Goal: Information Seeking & Learning: Learn about a topic

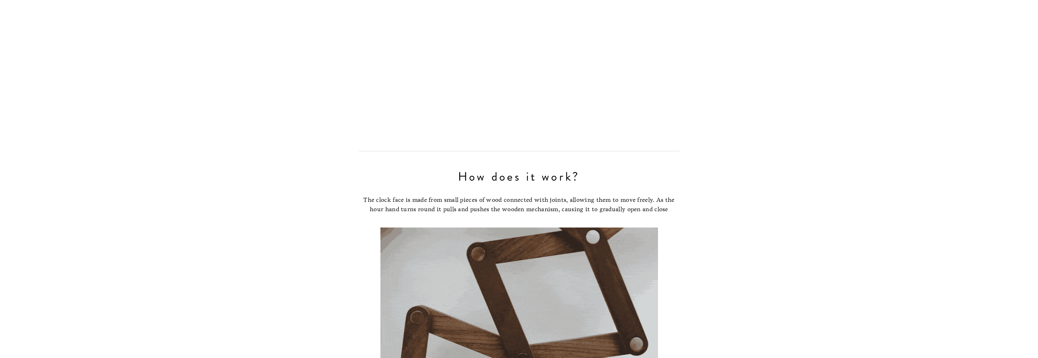
scroll to position [2286, 0]
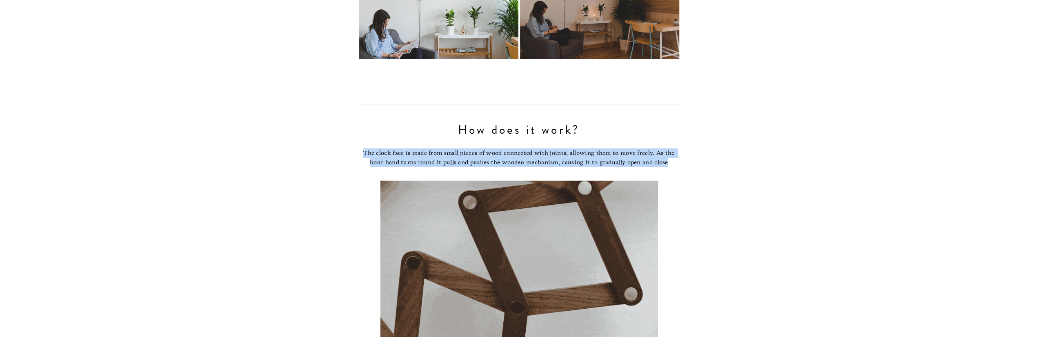
drag, startPoint x: 352, startPoint y: 127, endPoint x: 687, endPoint y: 160, distance: 336.3
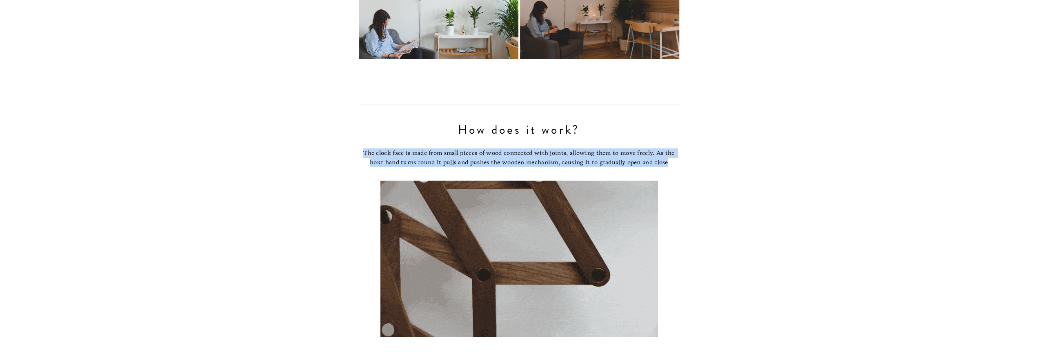
copy div "The clock face is made from small pieces of wood connected with joints, allowin…"
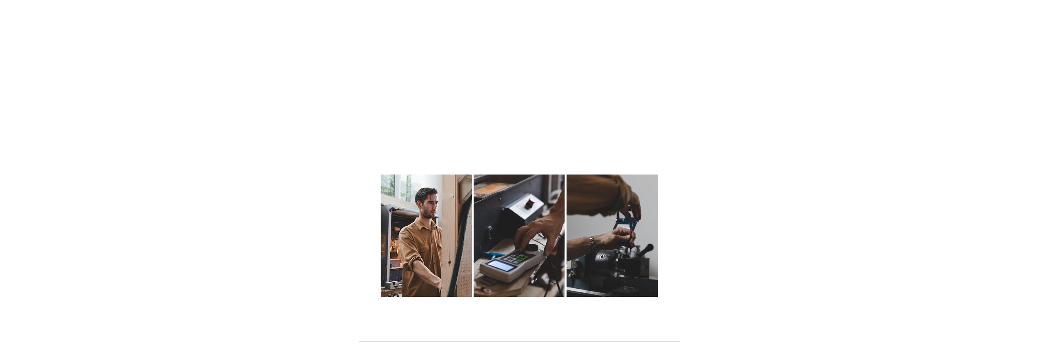
scroll to position [6857, 0]
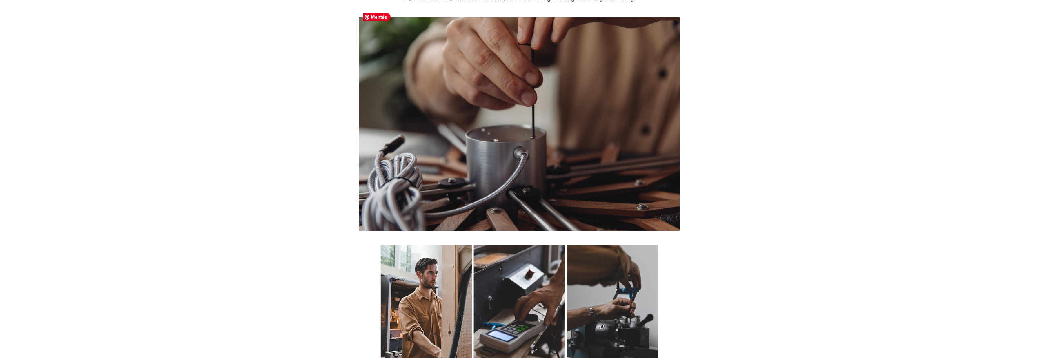
click at [586, 193] on img at bounding box center [519, 124] width 321 height 214
click at [426, 293] on img at bounding box center [519, 306] width 278 height 122
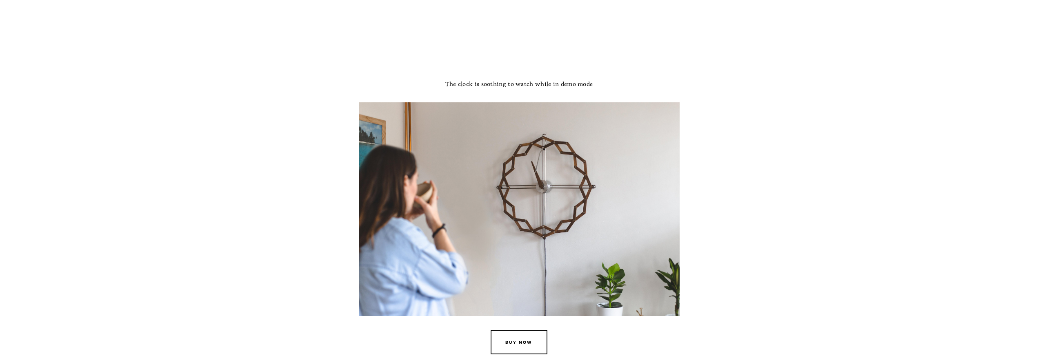
scroll to position [0, 0]
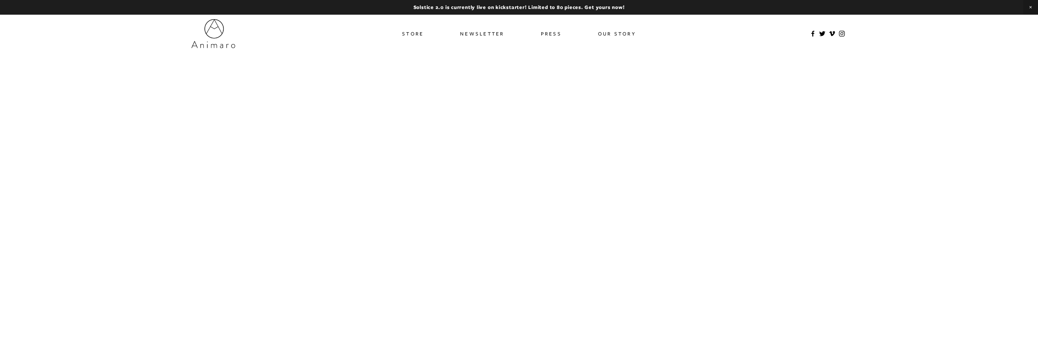
drag, startPoint x: 409, startPoint y: 38, endPoint x: 421, endPoint y: 45, distance: 13.9
click at [410, 38] on link "Store" at bounding box center [413, 34] width 22 height 12
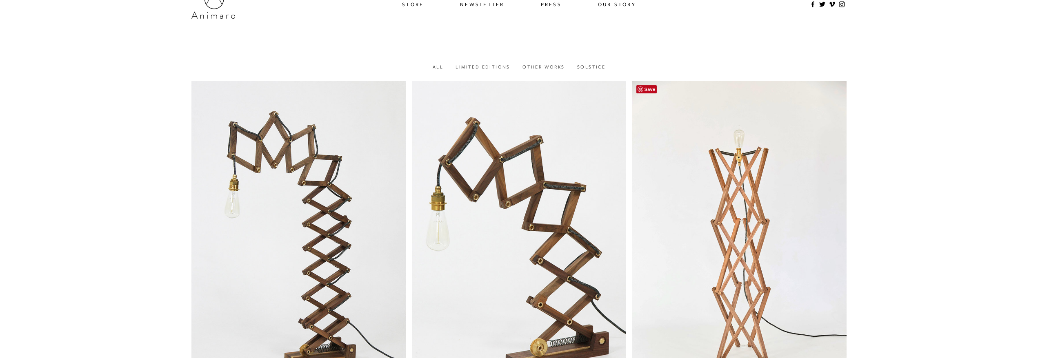
scroll to position [21, 0]
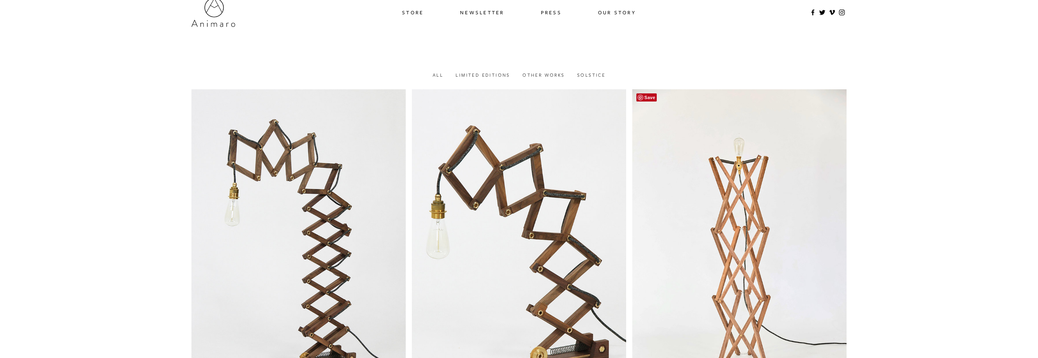
click at [728, 184] on link at bounding box center [739, 262] width 214 height 346
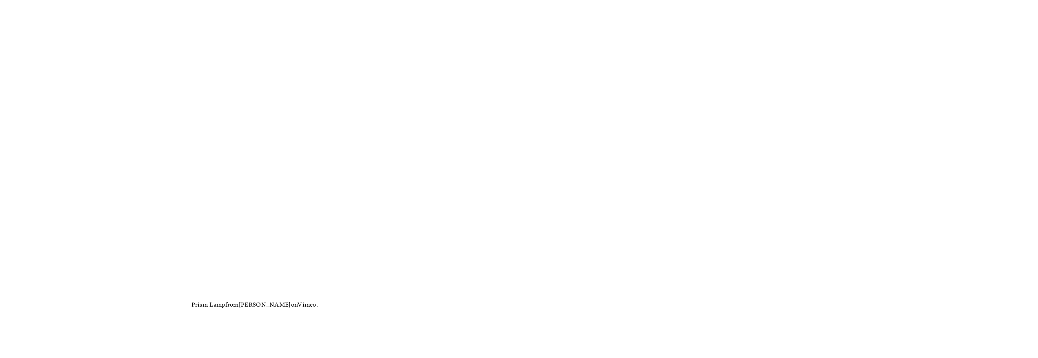
scroll to position [735, 0]
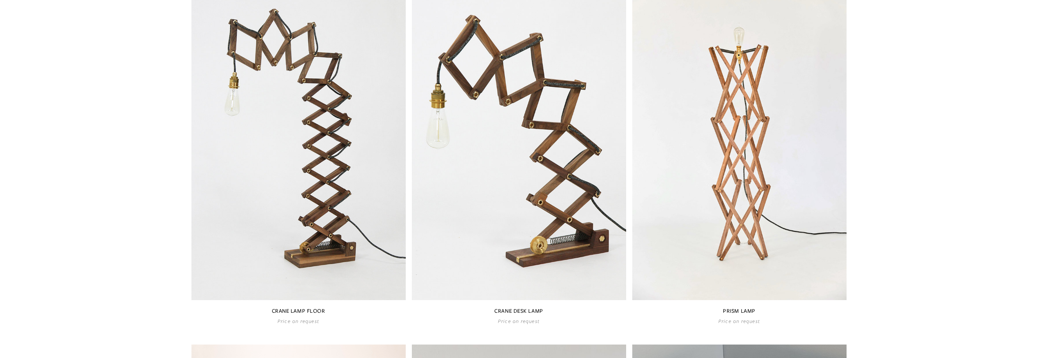
scroll to position [144, 0]
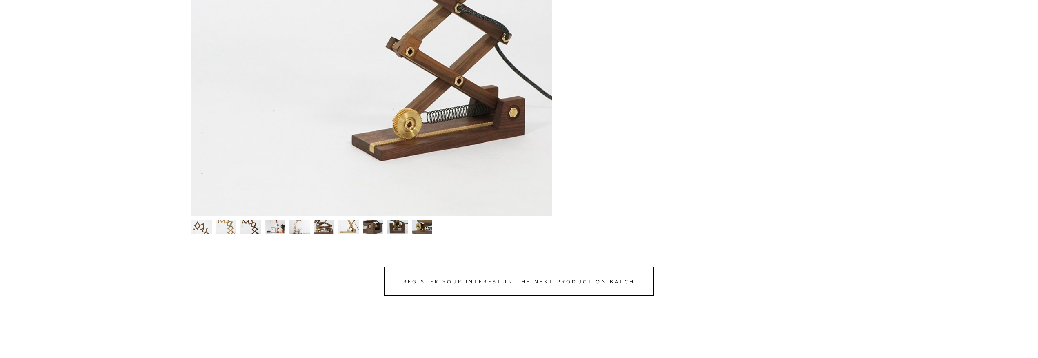
scroll to position [327, 0]
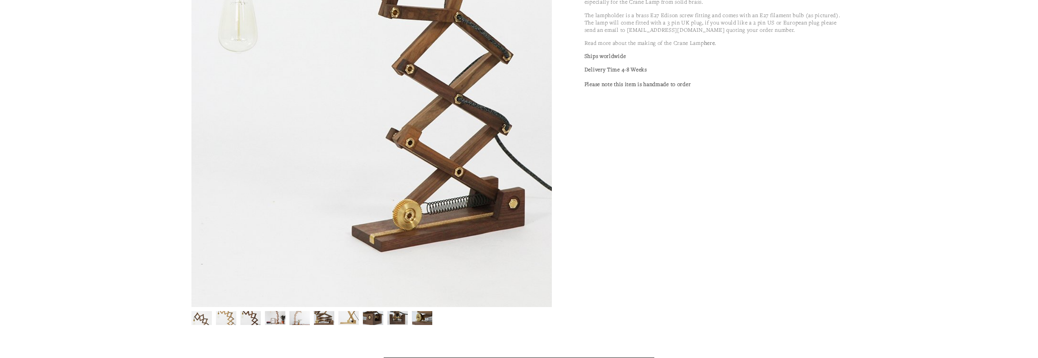
click at [229, 314] on img at bounding box center [226, 318] width 20 height 30
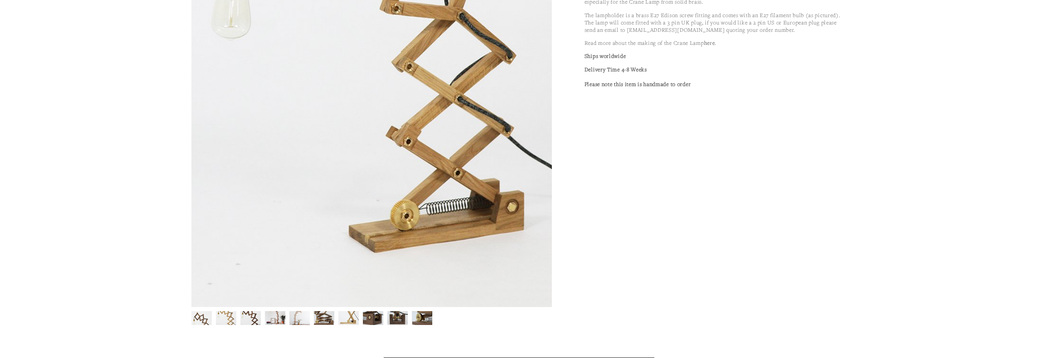
click at [242, 319] on img at bounding box center [250, 319] width 20 height 30
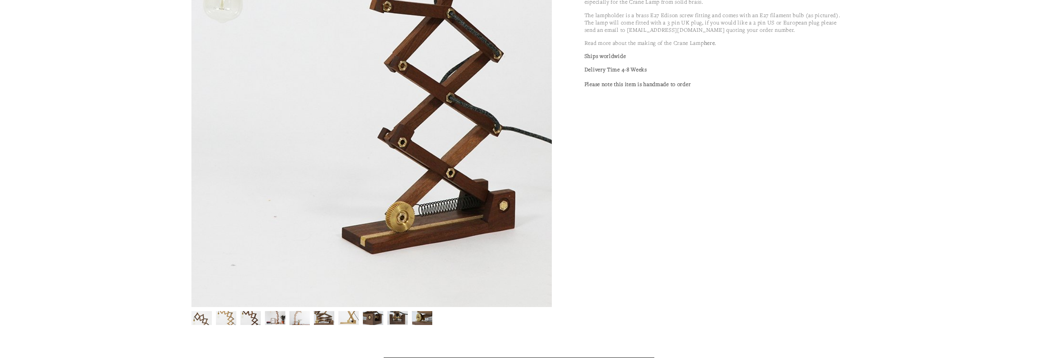
click at [265, 319] on img at bounding box center [275, 318] width 20 height 31
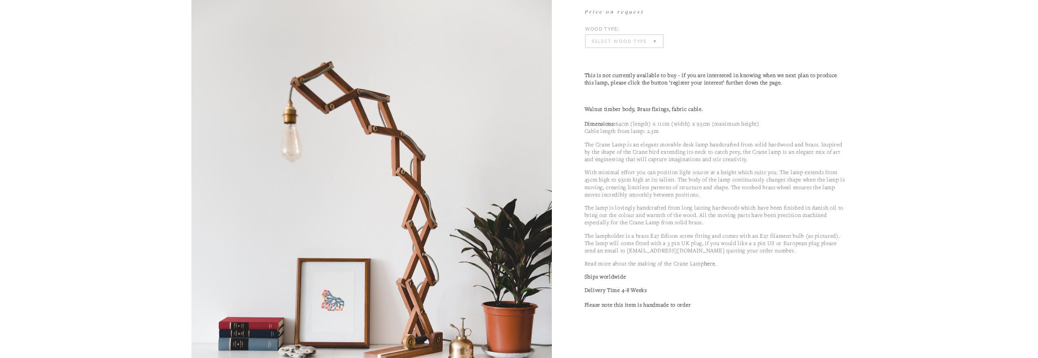
scroll to position [0, 0]
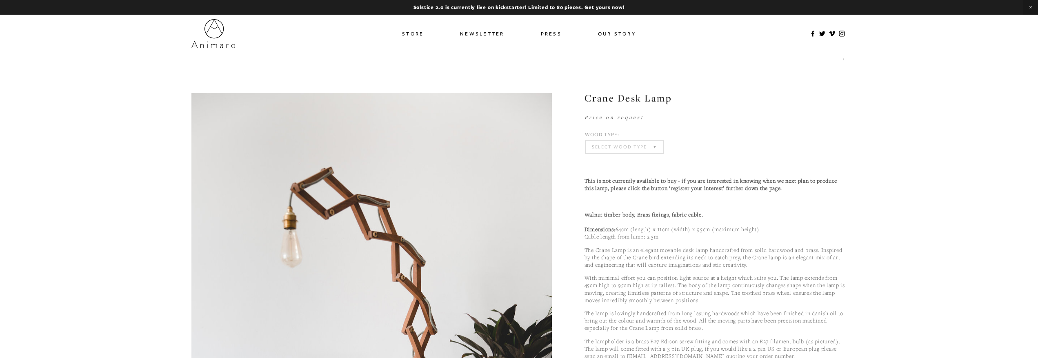
click at [415, 38] on link "Store" at bounding box center [413, 34] width 22 height 12
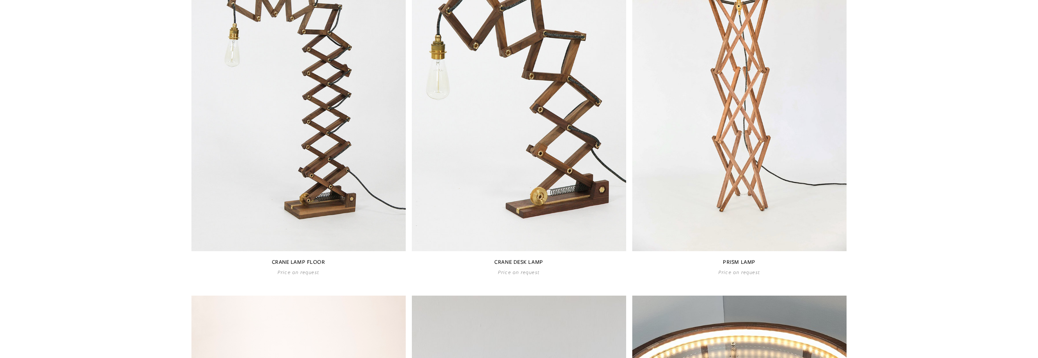
scroll to position [204, 0]
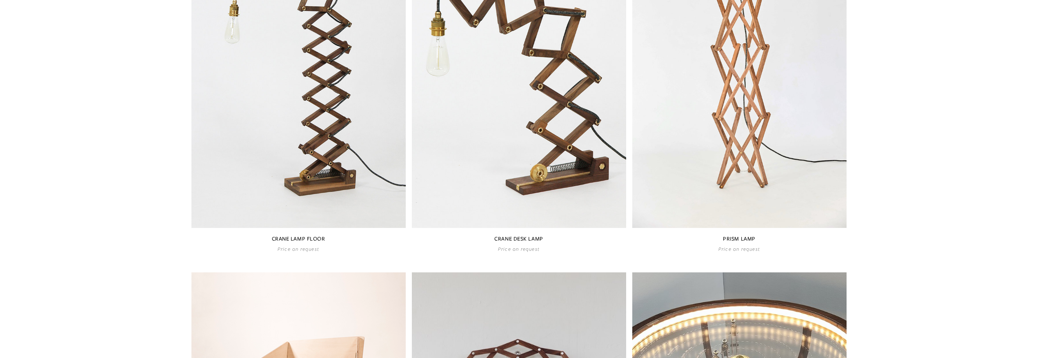
click at [739, 142] on link at bounding box center [739, 80] width 214 height 346
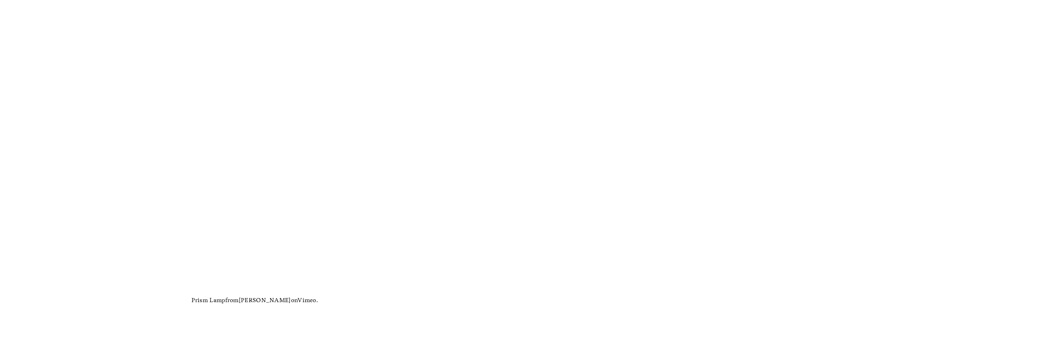
scroll to position [669, 0]
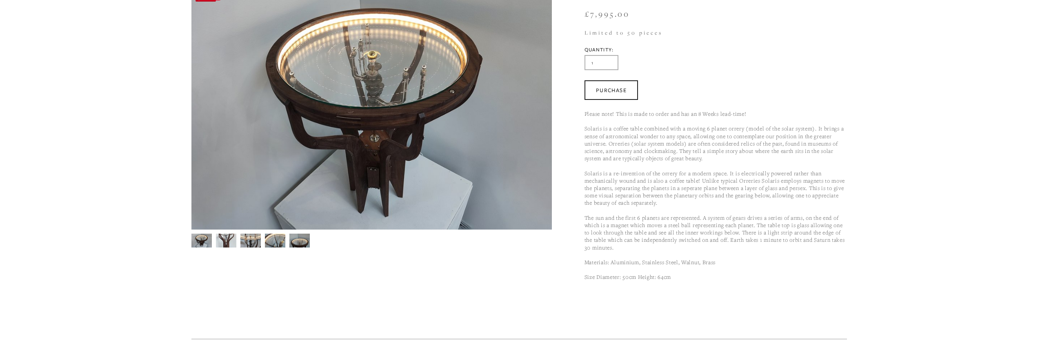
scroll to position [122, 0]
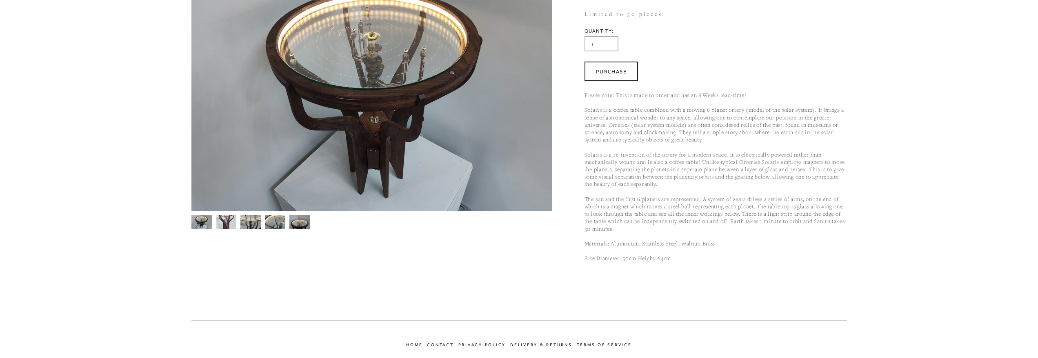
click at [222, 224] on img at bounding box center [226, 222] width 20 height 28
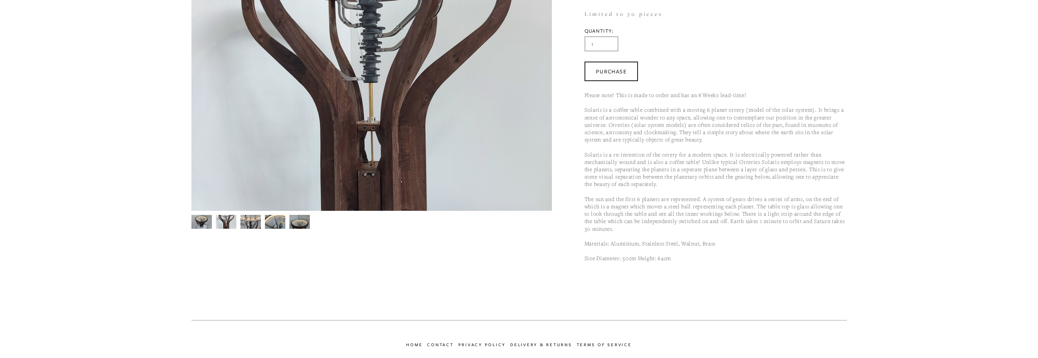
click at [247, 224] on img at bounding box center [250, 222] width 20 height 28
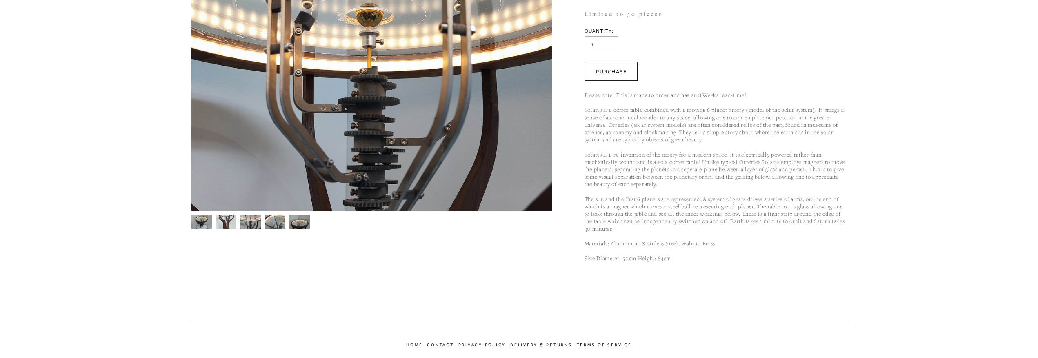
click at [276, 228] on img at bounding box center [275, 223] width 20 height 16
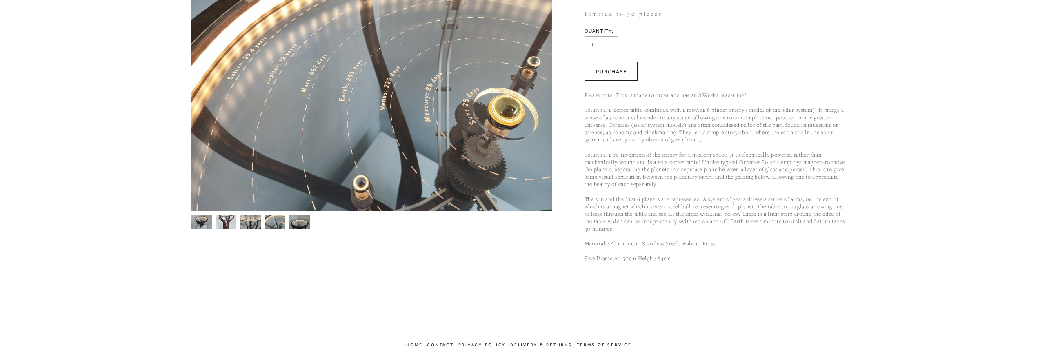
click at [306, 226] on img at bounding box center [299, 223] width 20 height 16
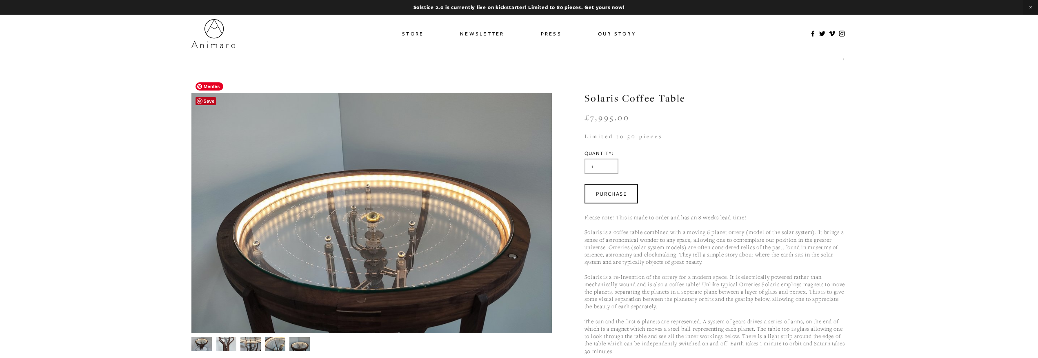
scroll to position [82, 0]
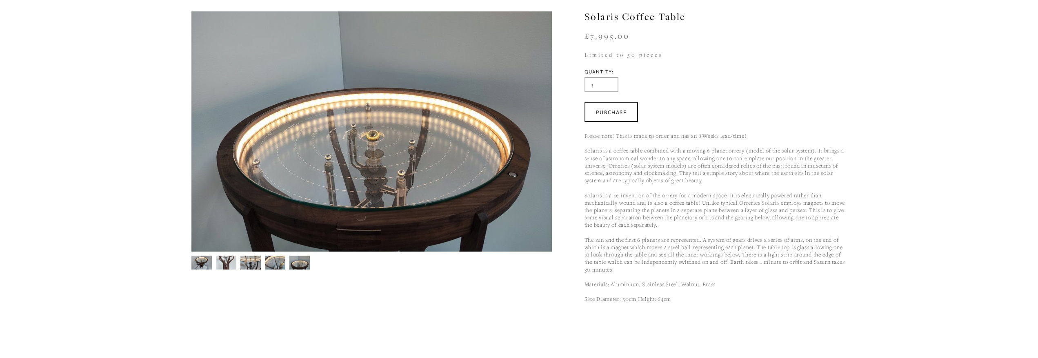
drag, startPoint x: 578, startPoint y: 134, endPoint x: 769, endPoint y: 300, distance: 252.6
click at [769, 300] on section "Solaris Coffee Table £7,995.00 Please note! This is made to order and has an 8 …" at bounding box center [699, 162] width 295 height 302
copy p "Please note! This is made to order and has an 8 Weeks lead-time! Solaris is a c…"
click at [892, 149] on main "Store Solaris Coffee Table Previous Solstice Next Solstice Interlock (Oak & Wal…" at bounding box center [519, 144] width 1038 height 347
click at [343, 144] on img at bounding box center [371, 132] width 360 height 270
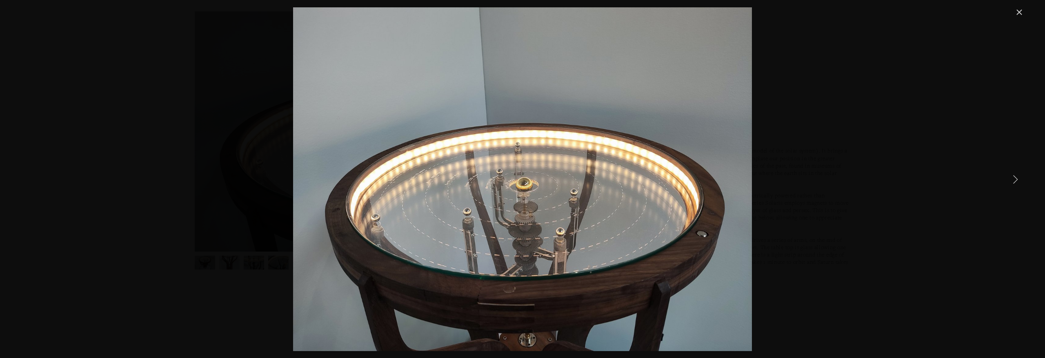
click at [1019, 176] on link "Next Item" at bounding box center [1015, 179] width 18 height 18
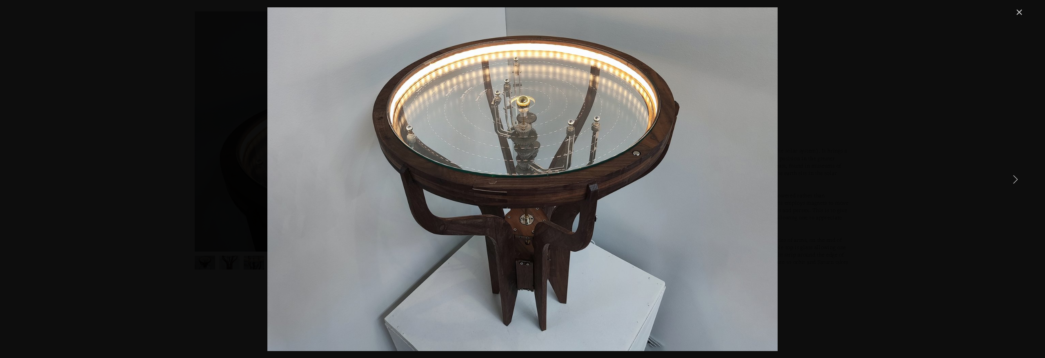
click at [1019, 176] on link "Next Item" at bounding box center [1015, 179] width 18 height 18
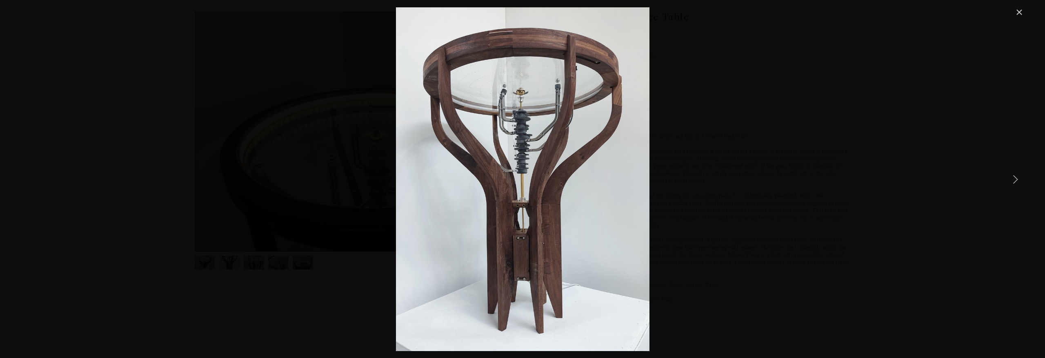
click at [1019, 176] on link "Next Item" at bounding box center [1015, 179] width 18 height 18
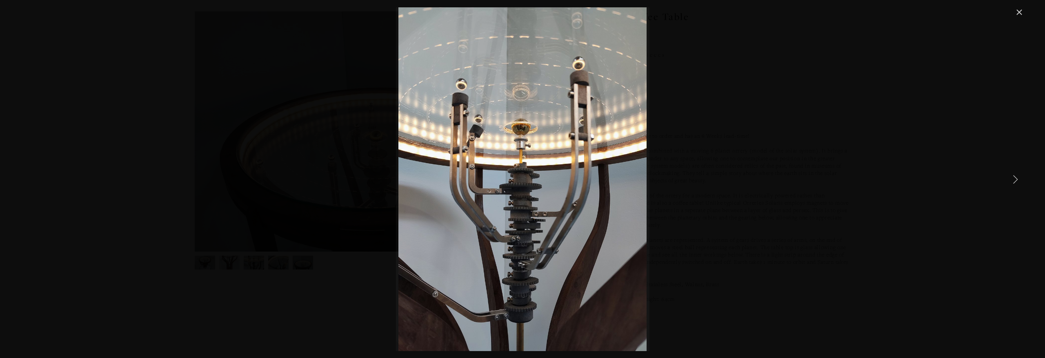
click at [1019, 176] on link "Next Item" at bounding box center [1015, 179] width 18 height 18
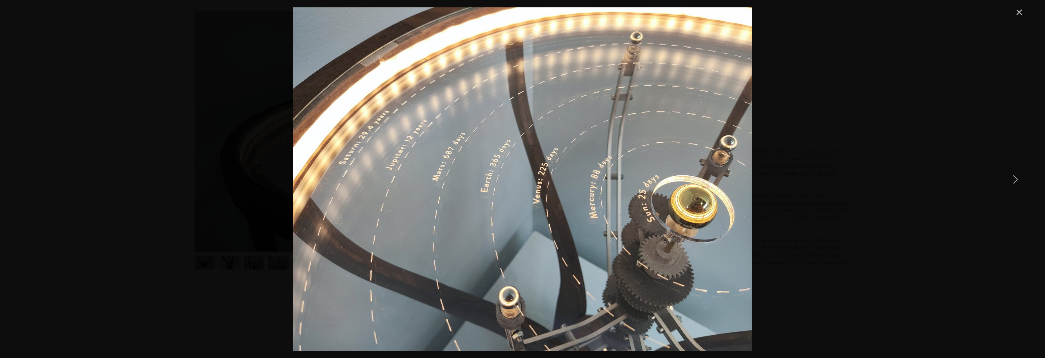
click at [1017, 173] on link "Next Item" at bounding box center [1015, 179] width 18 height 18
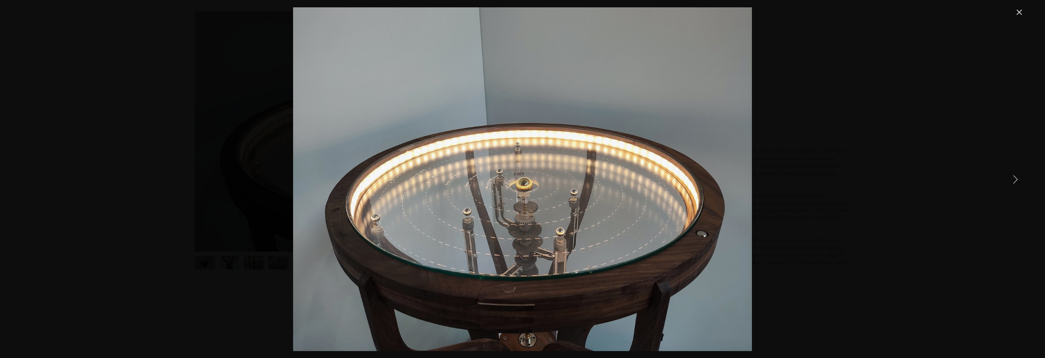
click at [1017, 173] on link "Next Item" at bounding box center [1015, 179] width 18 height 18
click at [1017, 7] on link "Close" at bounding box center [1019, 12] width 10 height 10
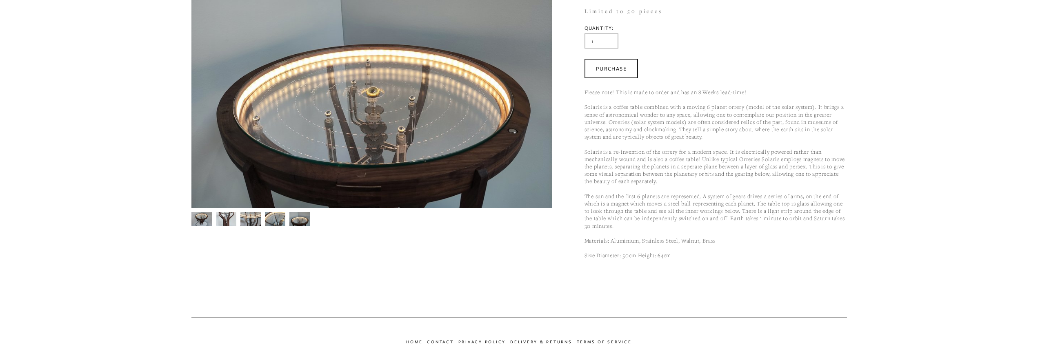
scroll to position [162, 0]
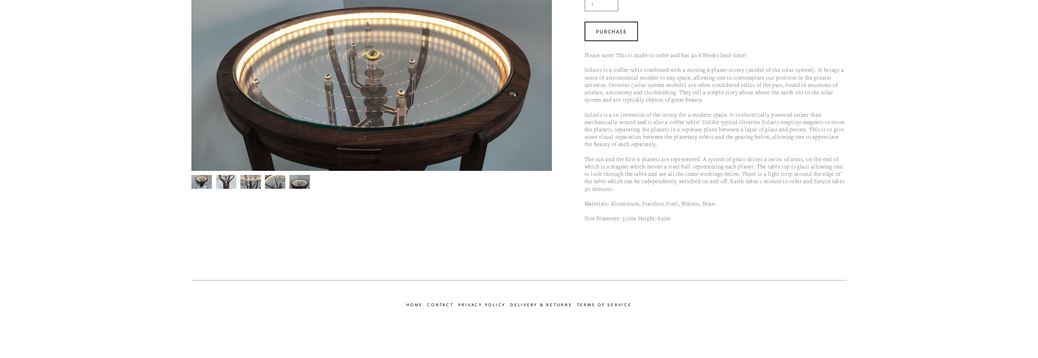
click at [433, 96] on img at bounding box center [371, 51] width 360 height 270
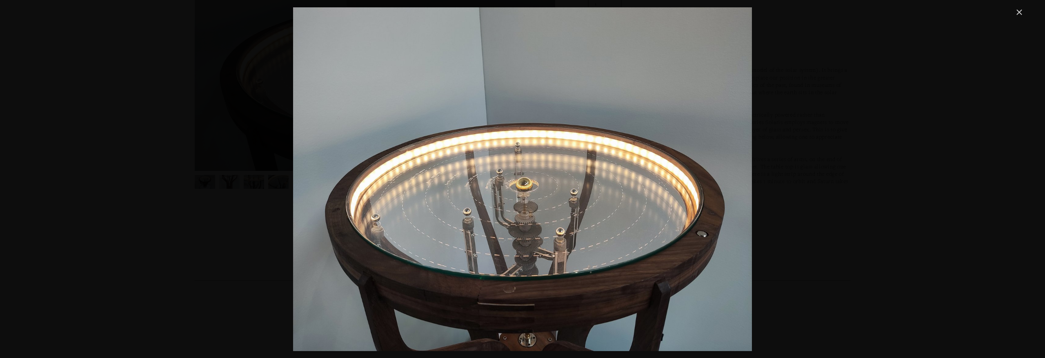
click at [1022, 14] on link "Close" at bounding box center [1019, 12] width 10 height 10
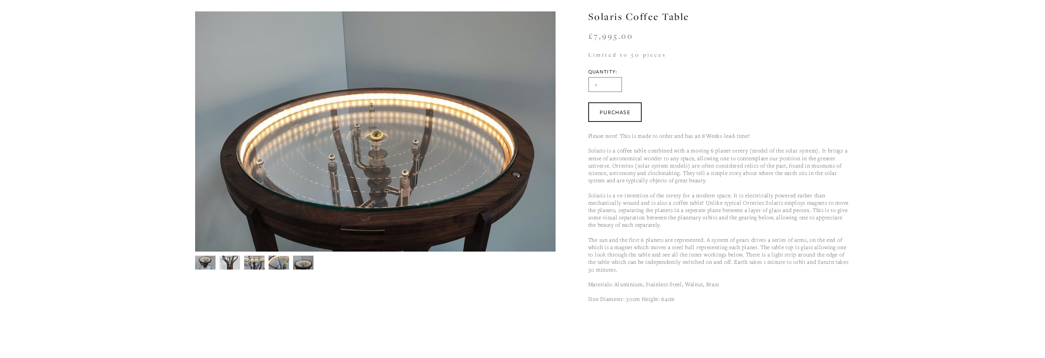
scroll to position [81, 0]
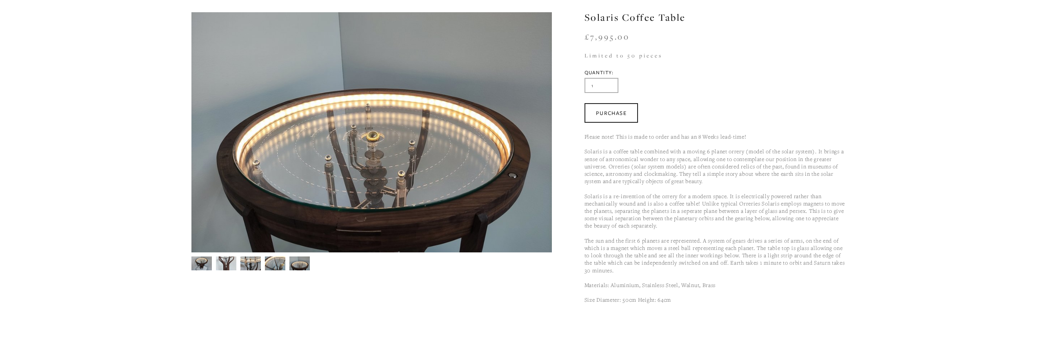
drag, startPoint x: 586, startPoint y: 33, endPoint x: 634, endPoint y: 31, distance: 48.2
click at [634, 31] on section "Solaris Coffee Table £7,995.00 Please note! This is made to order and has an 8 …" at bounding box center [699, 163] width 295 height 302
click at [799, 56] on div "£7,995.00" at bounding box center [715, 46] width 262 height 27
drag, startPoint x: 638, startPoint y: 33, endPoint x: 594, endPoint y: 39, distance: 44.0
click at [579, 39] on section "Solaris Coffee Table £7,995.00 Please note! This is made to order and has an 8 …" at bounding box center [699, 163] width 295 height 302
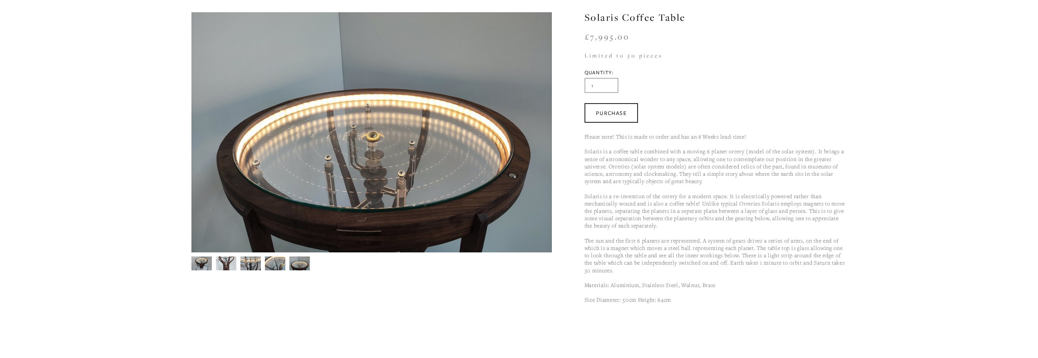
click at [736, 47] on div "£7,995.00" at bounding box center [715, 46] width 262 height 27
drag, startPoint x: 577, startPoint y: 61, endPoint x: 674, endPoint y: 56, distance: 97.3
click at [678, 56] on section "Solaris Coffee Table £7,995.00 Please note! This is made to order and has an 8 …" at bounding box center [699, 163] width 295 height 302
drag, startPoint x: 651, startPoint y: 54, endPoint x: 550, endPoint y: 55, distance: 101.2
click at [550, 55] on section "Solaris Coffee Table Solaris Coffee Table £7,995.00 Please note! This is made t…" at bounding box center [519, 163] width 656 height 302
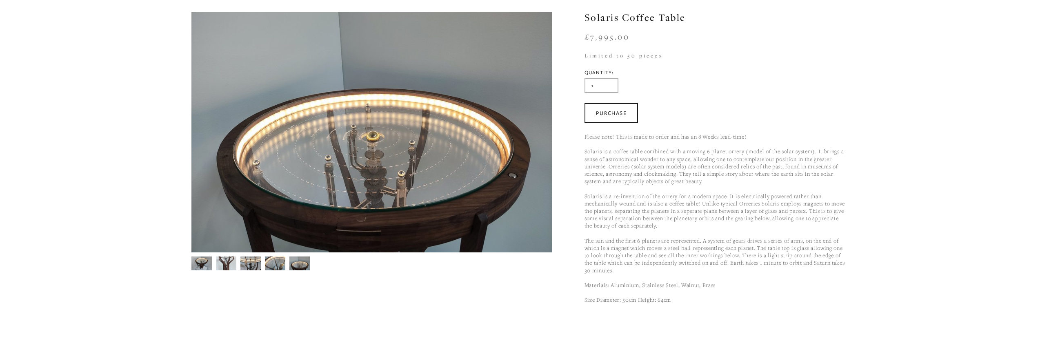
drag, startPoint x: 642, startPoint y: 55, endPoint x: 677, endPoint y: 51, distance: 35.4
click at [662, 54] on div "£7,995.00" at bounding box center [715, 46] width 262 height 27
click at [762, 51] on div "£7,995.00" at bounding box center [715, 46] width 262 height 27
click at [450, 168] on img at bounding box center [371, 133] width 360 height 270
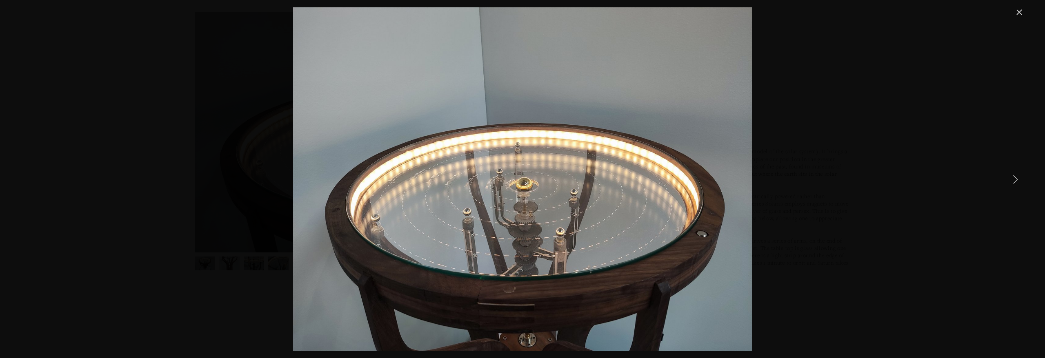
click at [1010, 179] on link "Next Item" at bounding box center [1015, 179] width 18 height 18
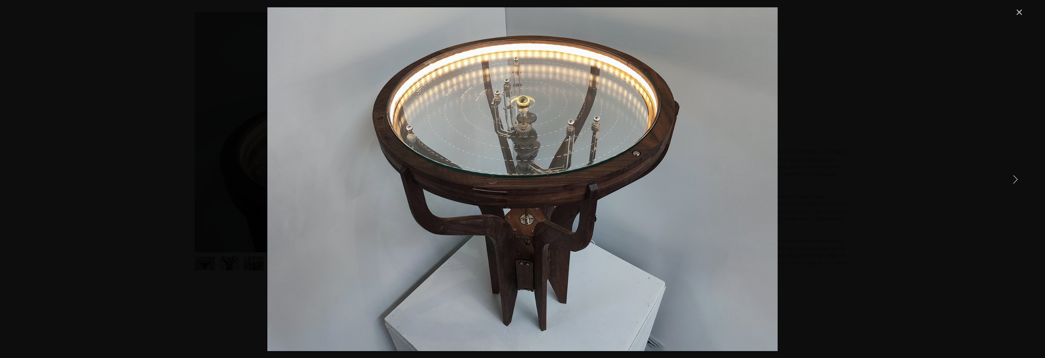
click at [1011, 179] on link "Next Item" at bounding box center [1015, 179] width 18 height 18
click at [1021, 176] on link "Next Item" at bounding box center [1015, 179] width 18 height 18
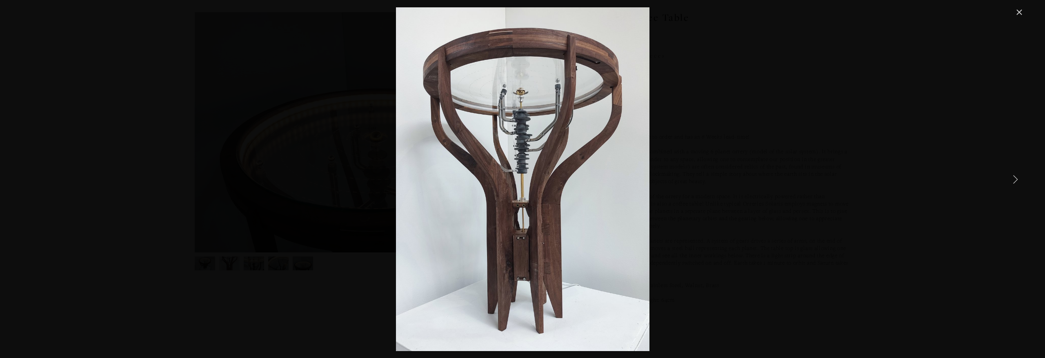
click at [1018, 177] on link "Next Item" at bounding box center [1015, 179] width 18 height 18
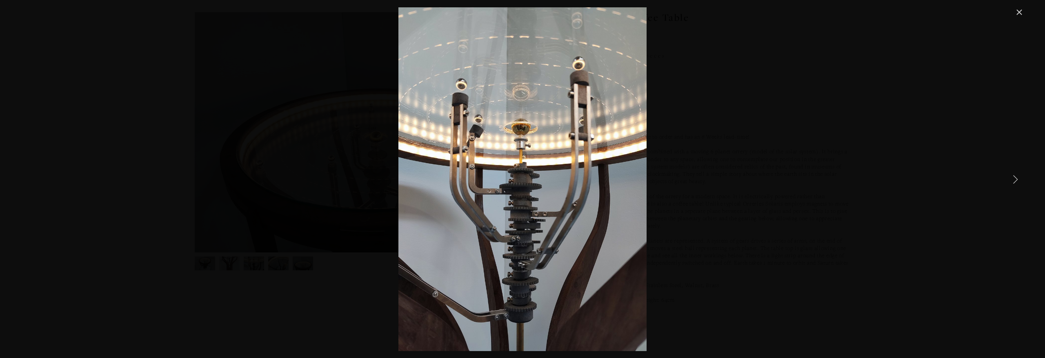
click at [1018, 177] on link "Next Item" at bounding box center [1015, 179] width 18 height 18
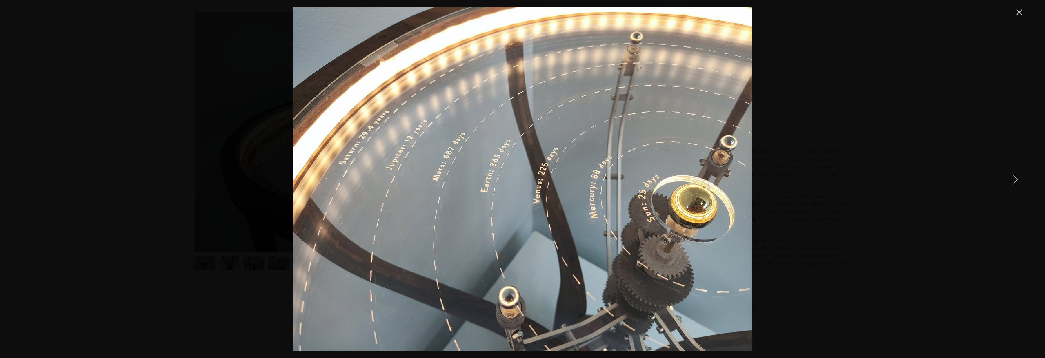
click at [1018, 177] on link "Next Item" at bounding box center [1015, 179] width 18 height 18
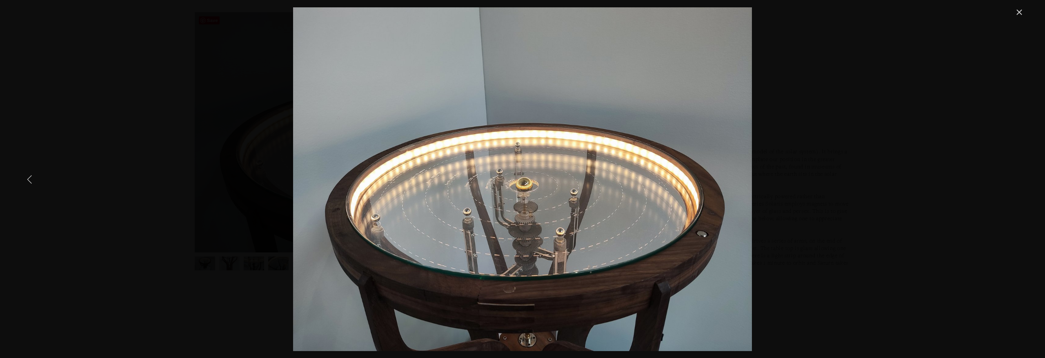
click at [35, 188] on div "Gallery" at bounding box center [522, 179] width 1003 height 344
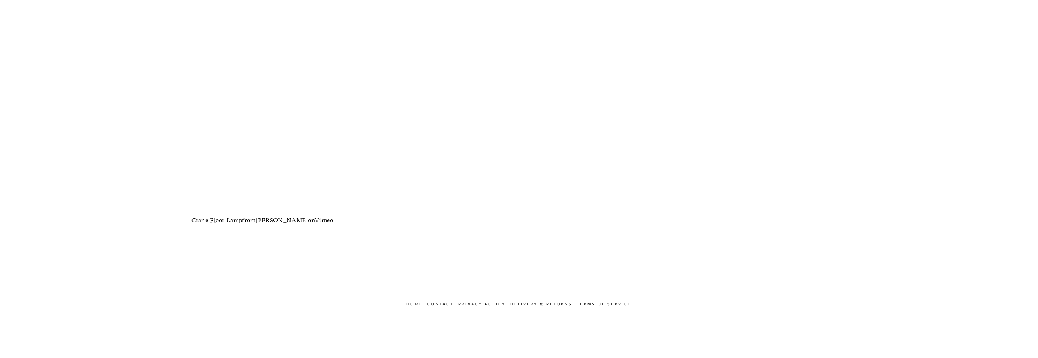
scroll to position [752, 0]
